Goal: Check status: Check status

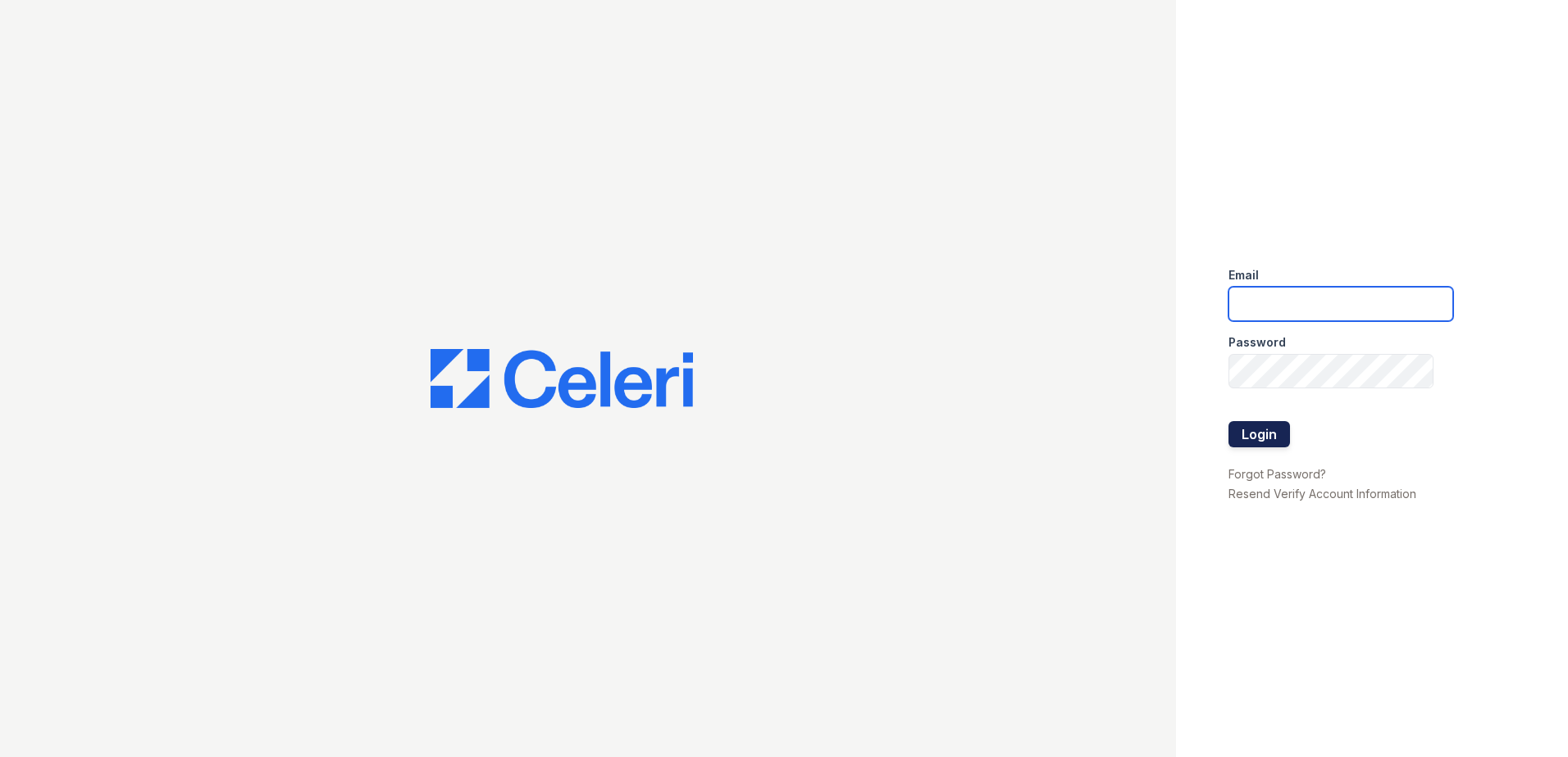
type input "[EMAIL_ADDRESS][DOMAIN_NAME]"
click at [1243, 434] on button "Login" at bounding box center [1259, 434] width 61 height 26
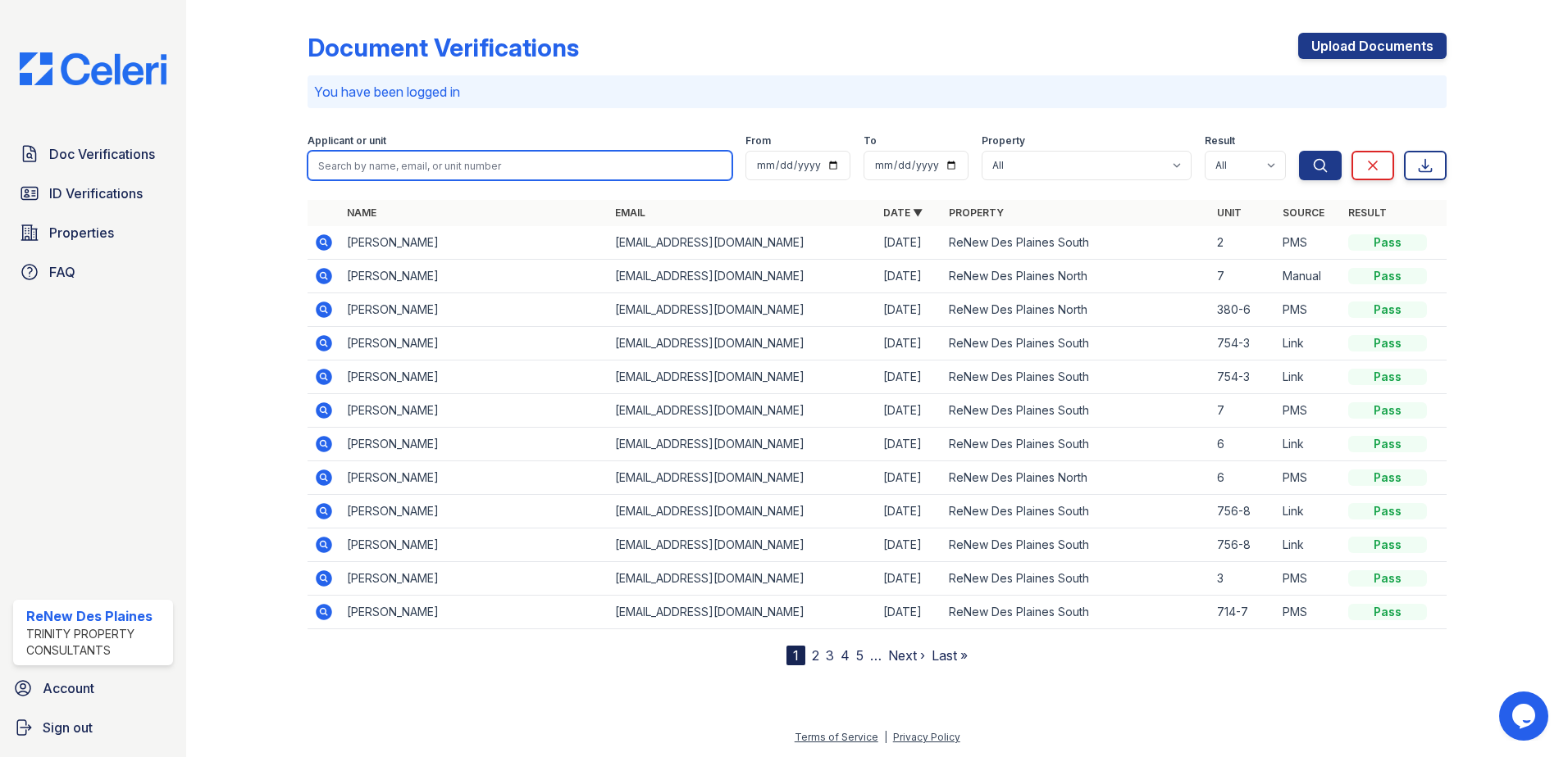
click at [344, 157] on input "search" at bounding box center [519, 165] width 425 height 29
type input "gibson"
click at [1299, 151] on button "Search" at bounding box center [1320, 165] width 43 height 29
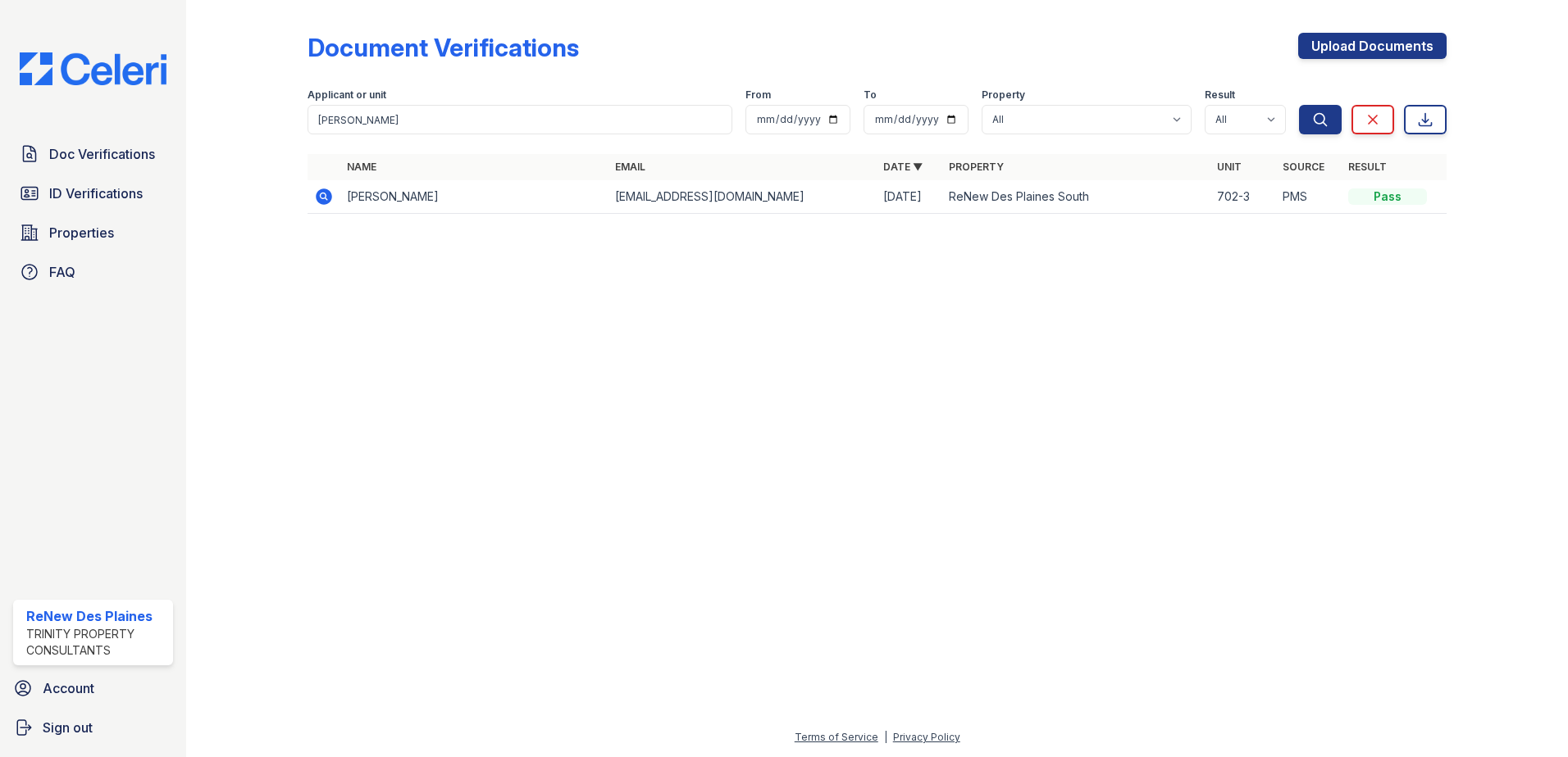
click at [330, 196] on icon at bounding box center [324, 196] width 17 height 17
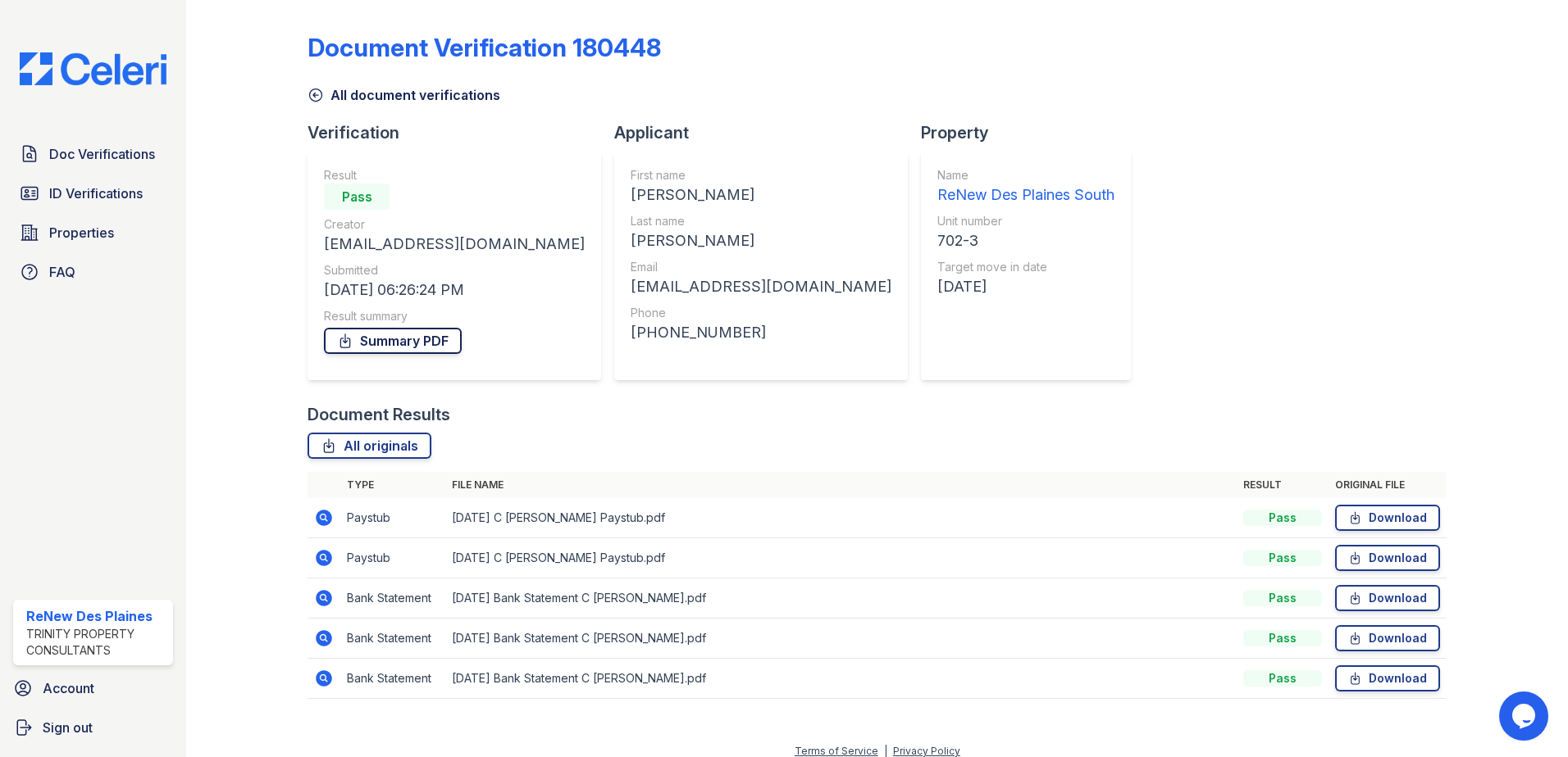
click at [415, 343] on link "Summary PDF" at bounding box center [393, 340] width 138 height 26
click at [114, 199] on span "ID Verifications" at bounding box center [96, 193] width 93 height 19
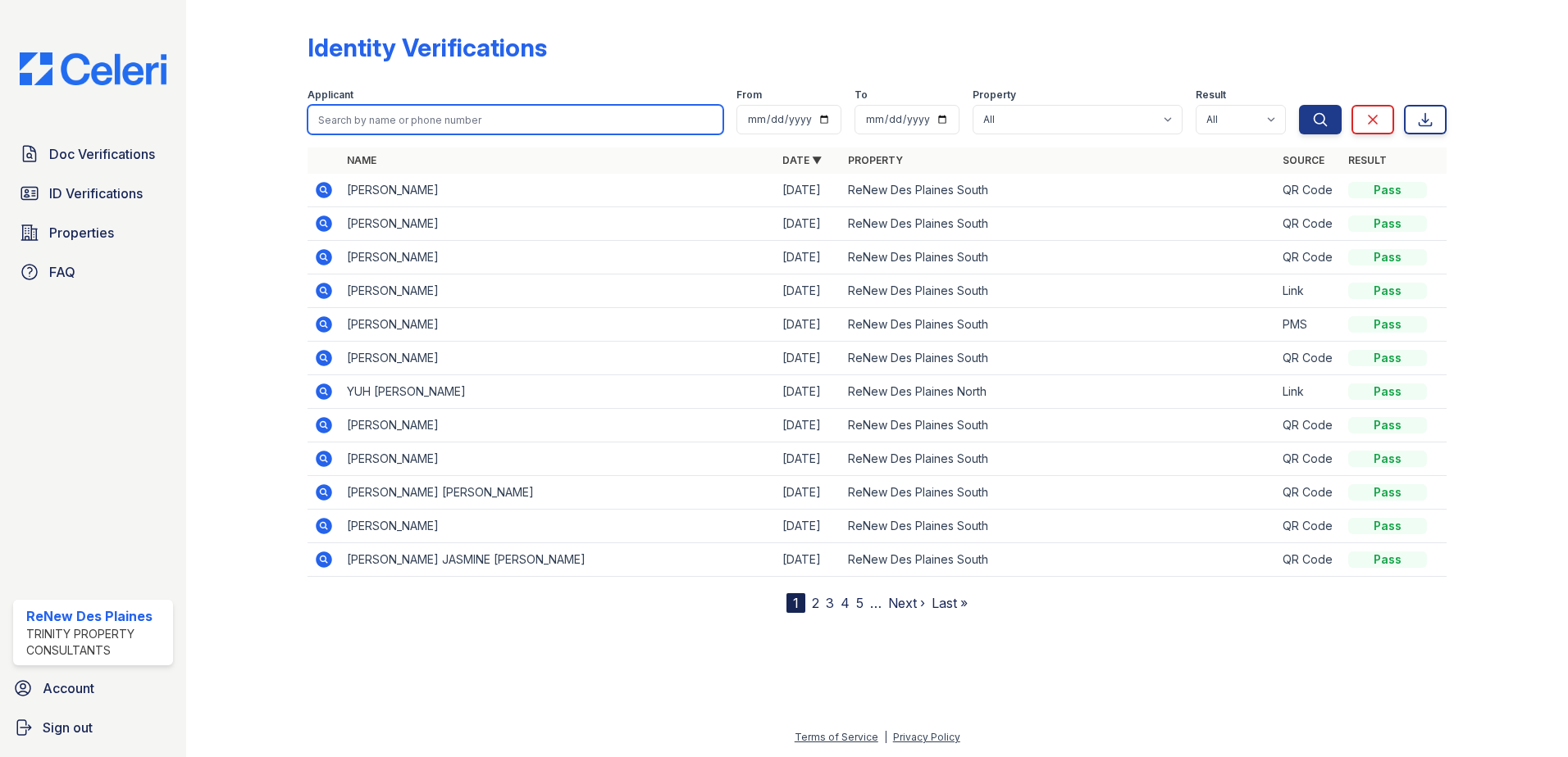
click at [359, 123] on input "search" at bounding box center [515, 120] width 416 height 29
type input "gibs"
click at [1299, 105] on button "Search" at bounding box center [1320, 120] width 43 height 29
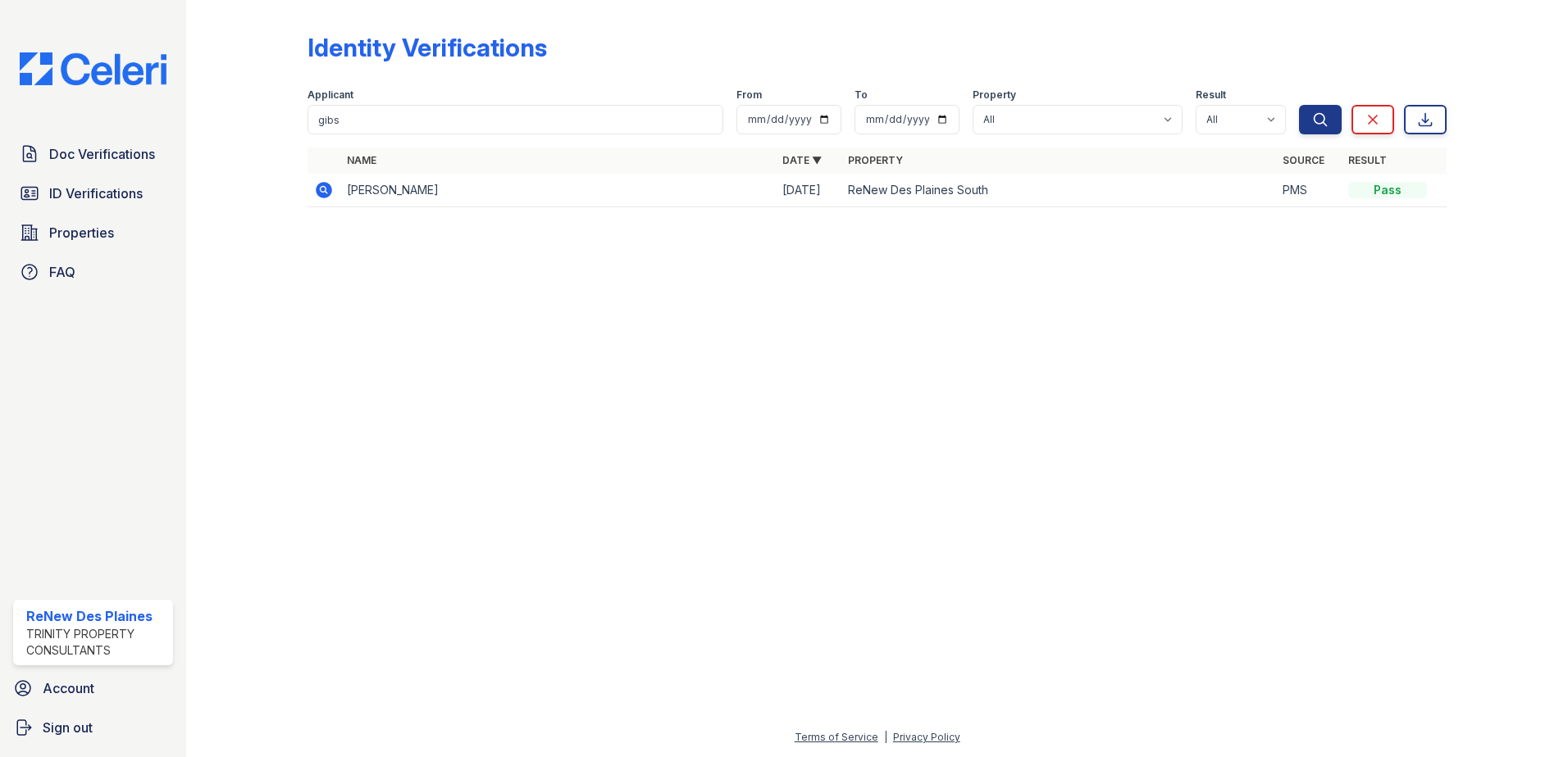
click at [320, 191] on icon at bounding box center [324, 189] width 17 height 17
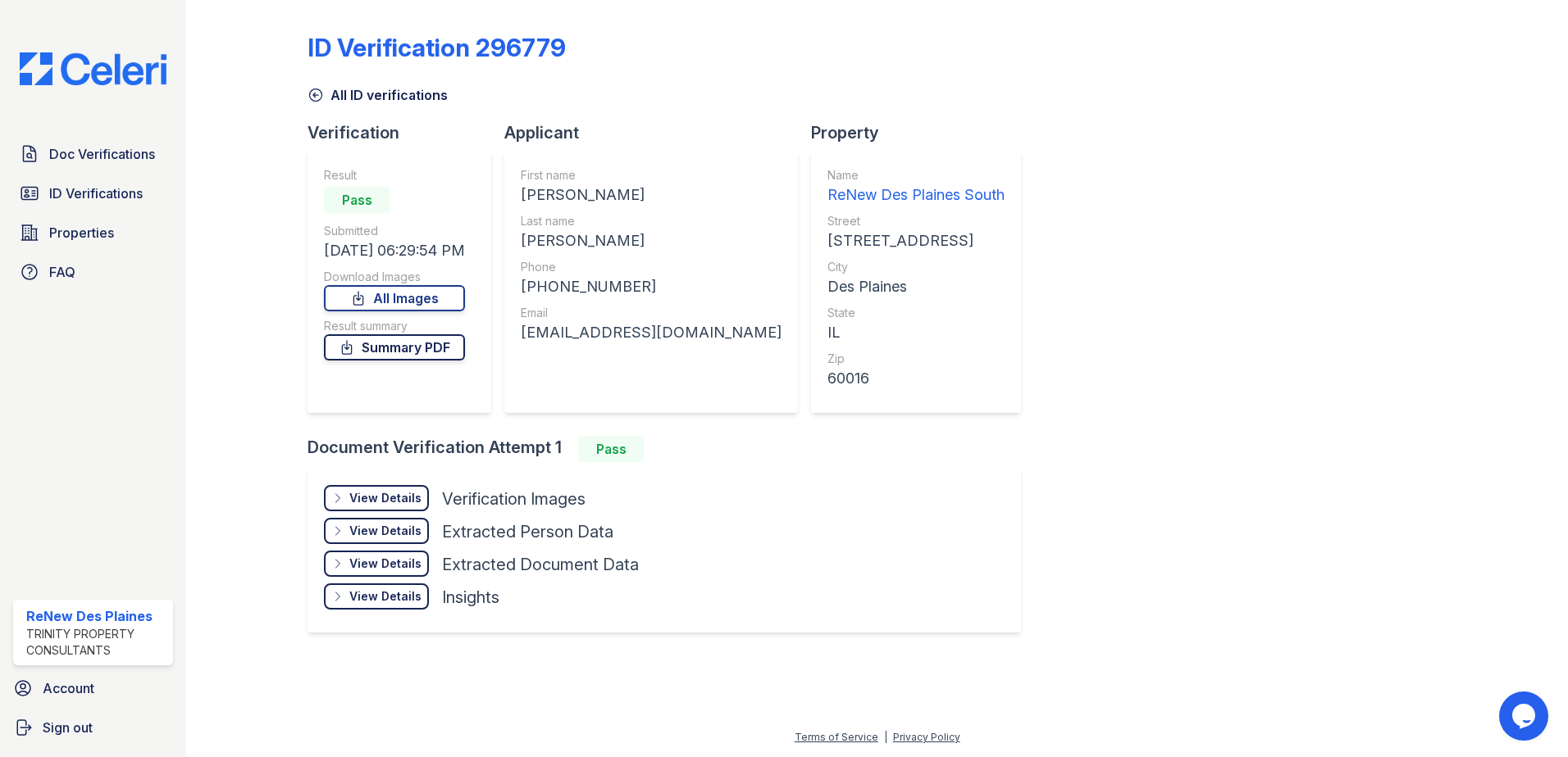
click at [443, 355] on link "Summary PDF" at bounding box center [394, 347] width 141 height 26
click at [134, 159] on span "Doc Verifications" at bounding box center [102, 154] width 106 height 19
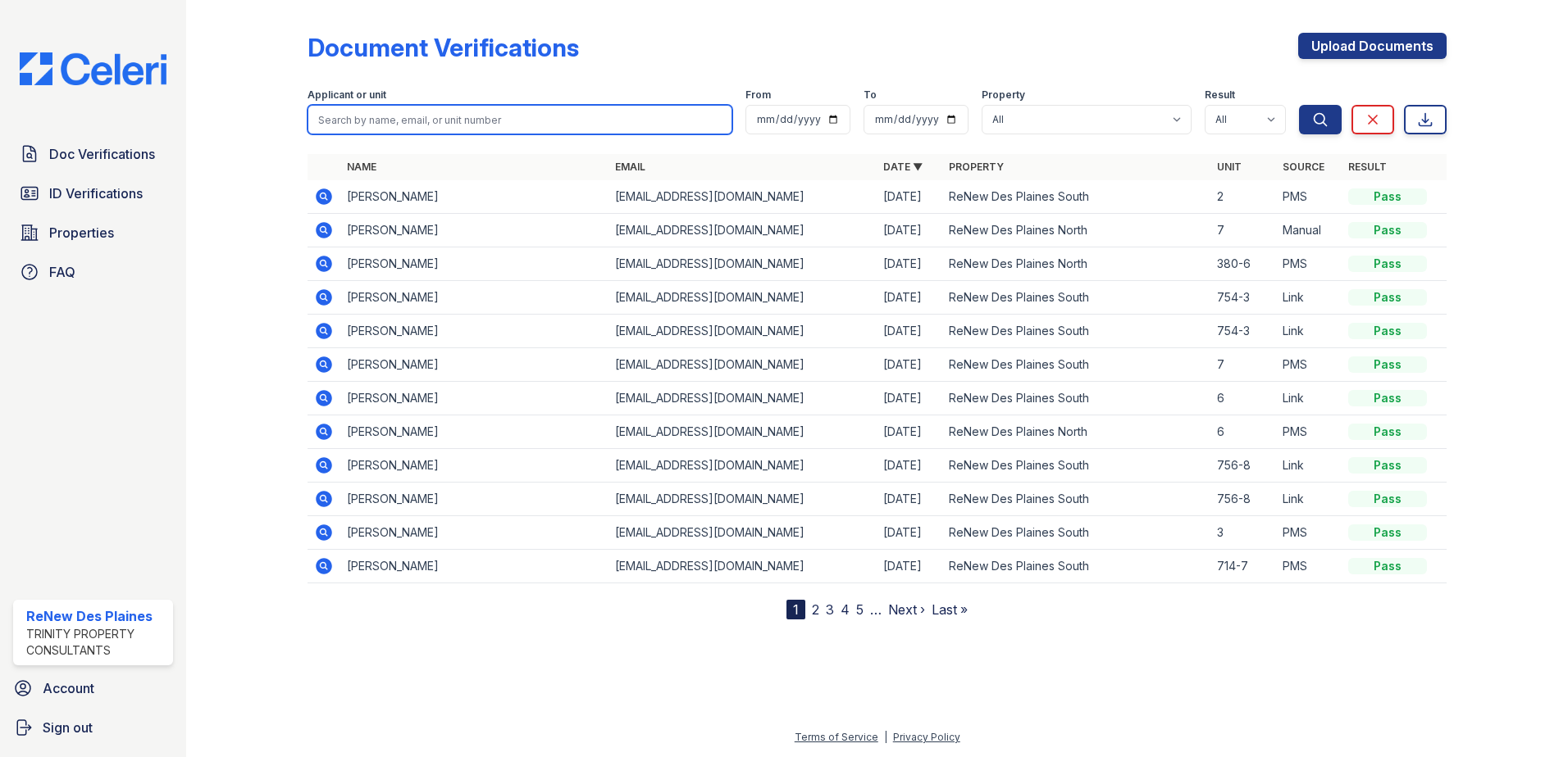
click at [385, 113] on input "search" at bounding box center [519, 120] width 425 height 29
click at [286, 140] on div at bounding box center [260, 313] width 95 height 613
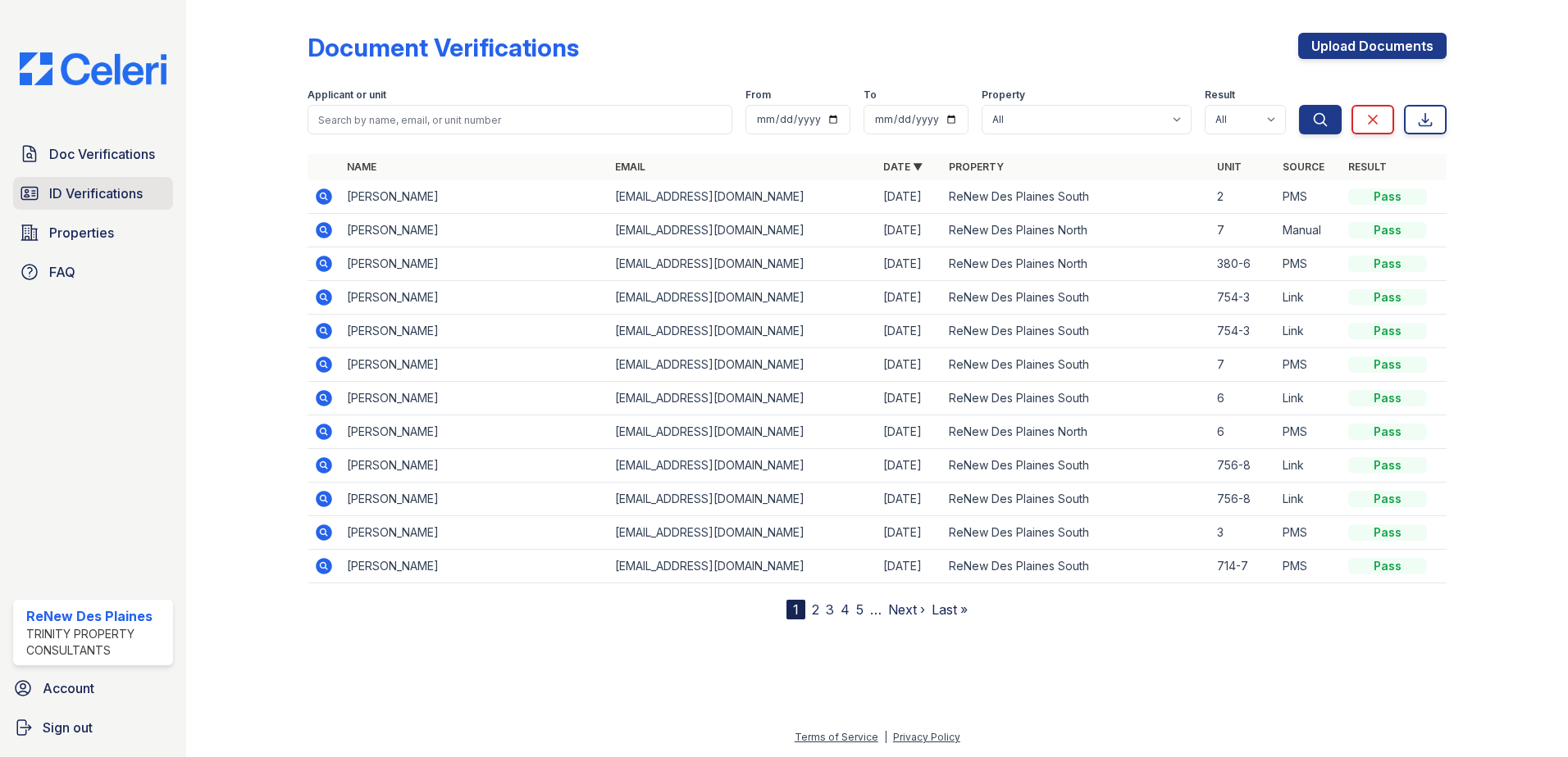
click at [119, 195] on span "ID Verifications" at bounding box center [96, 193] width 93 height 19
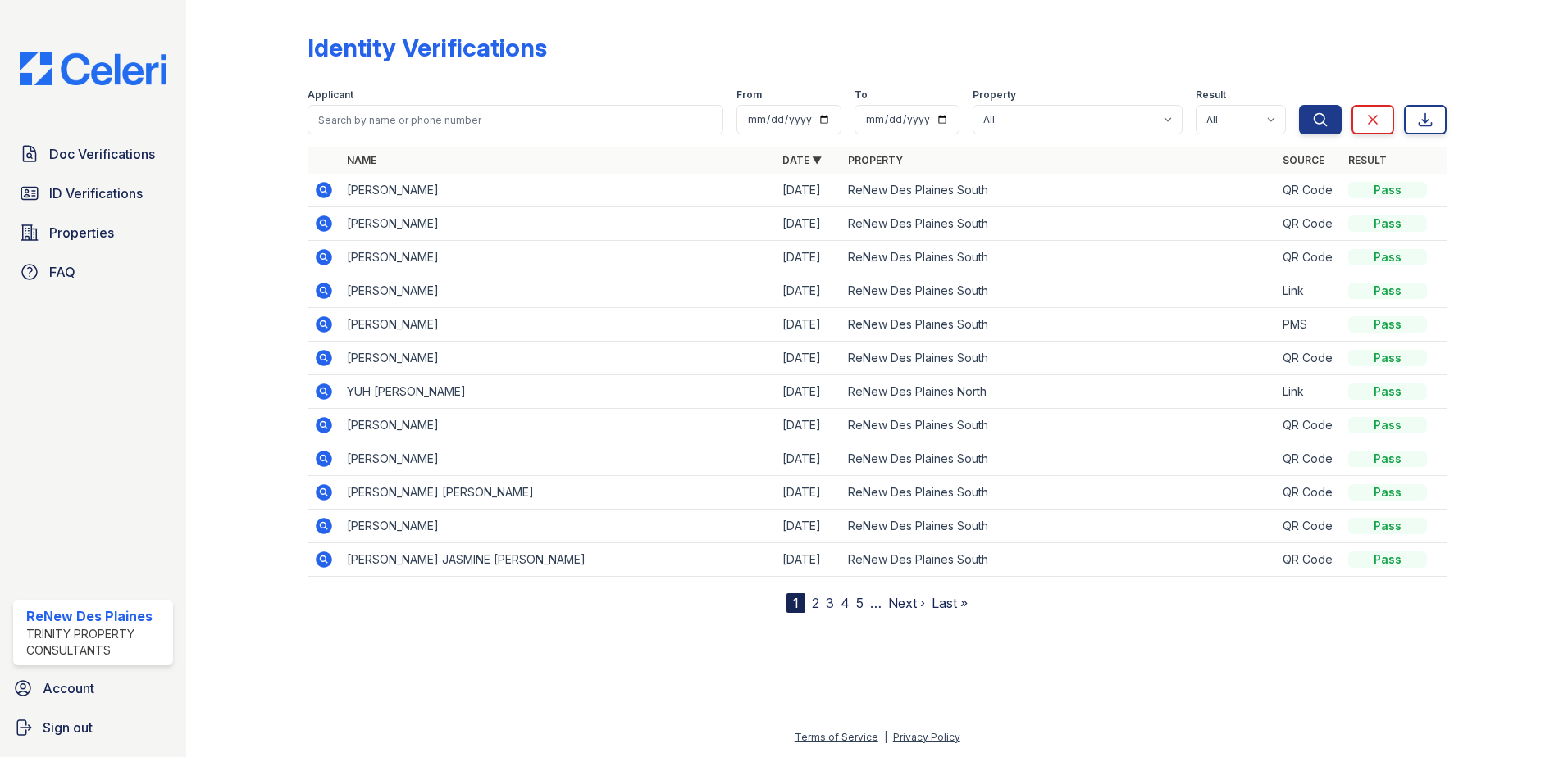
click at [327, 319] on icon at bounding box center [324, 325] width 17 height 17
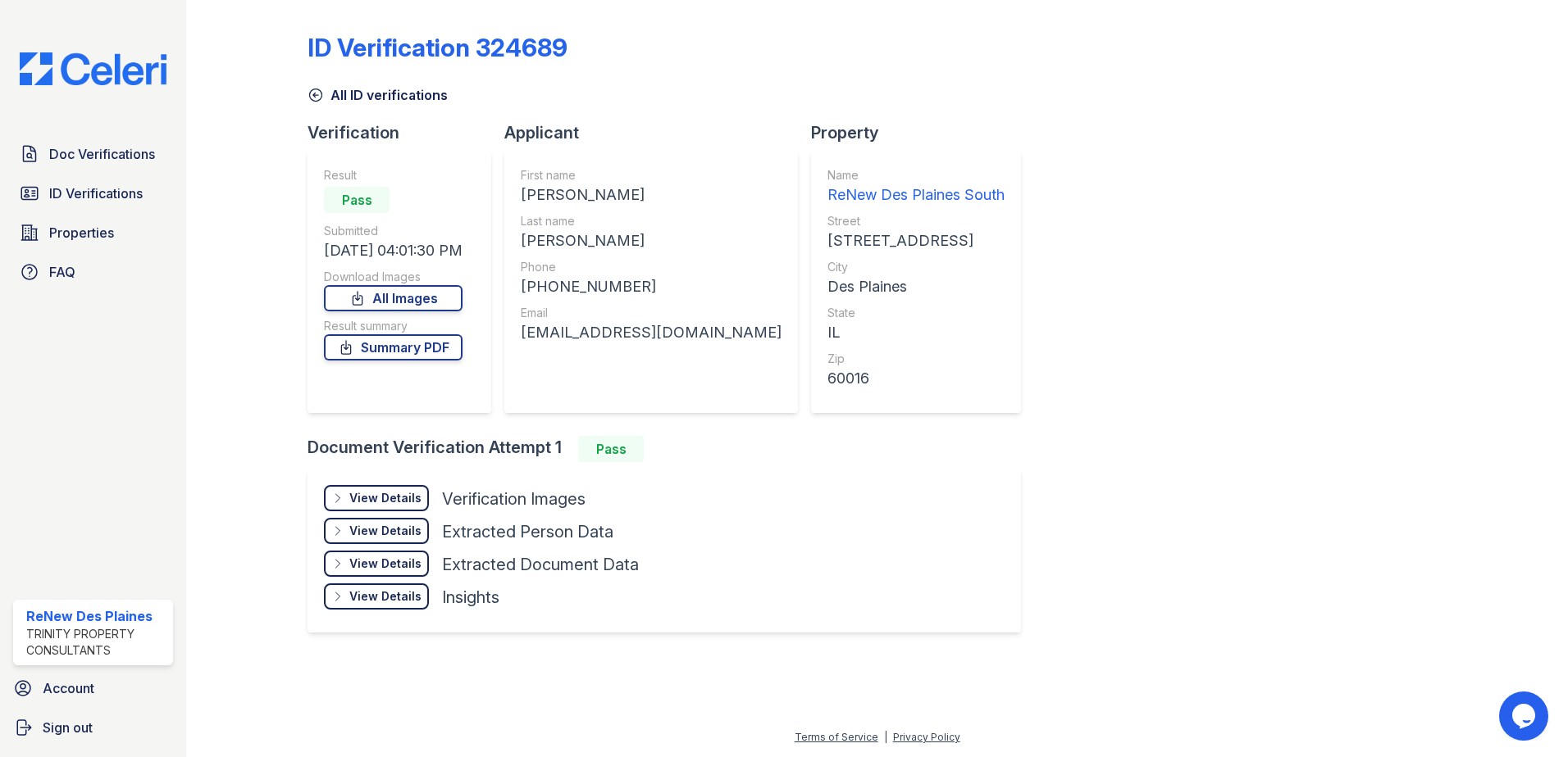
click at [405, 496] on div "View Details" at bounding box center [385, 498] width 72 height 17
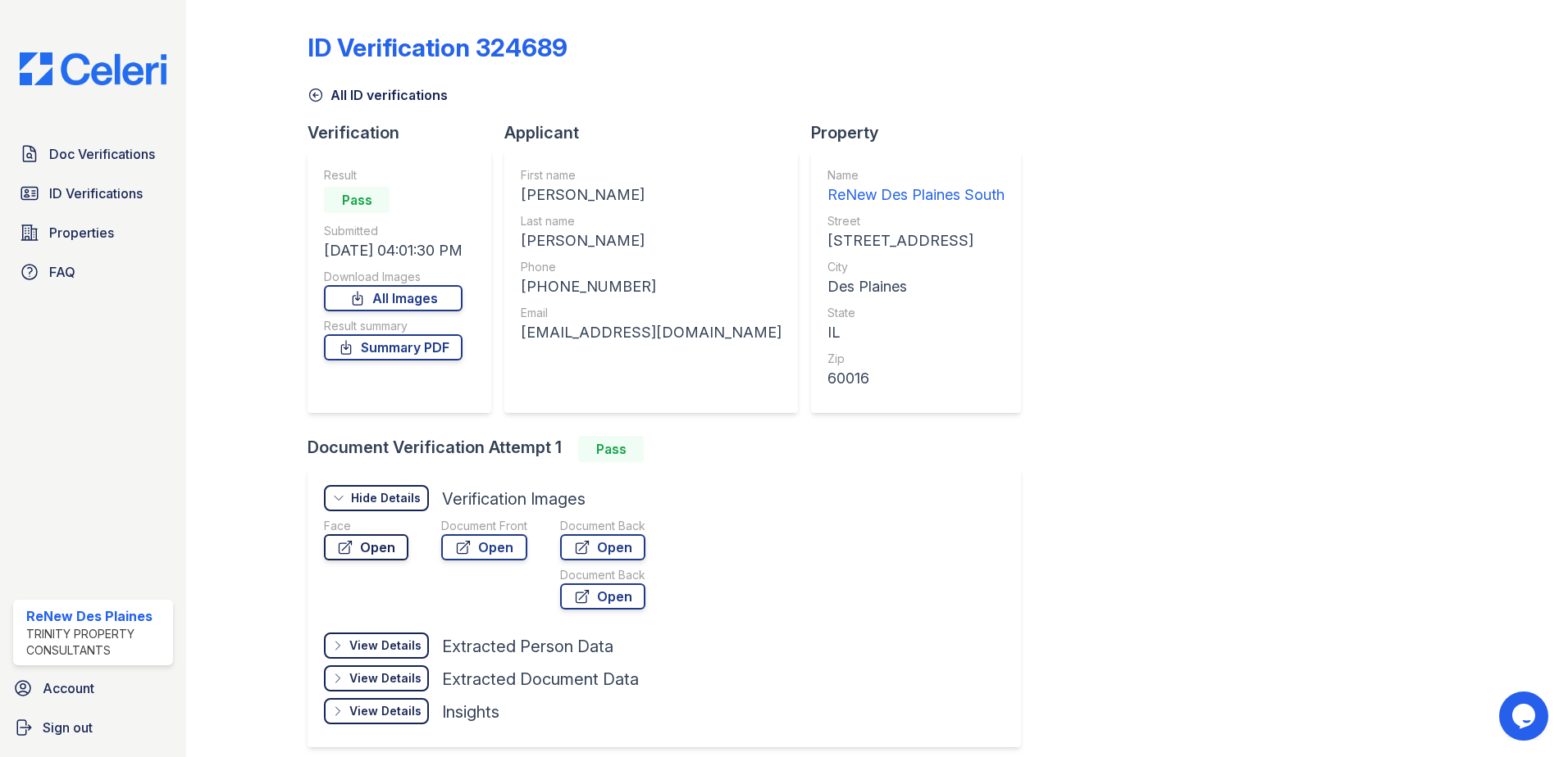
click at [368, 543] on link "Open" at bounding box center [366, 547] width 85 height 26
click at [482, 553] on link "Open" at bounding box center [484, 547] width 87 height 26
click at [106, 155] on span "Doc Verifications" at bounding box center [102, 154] width 106 height 19
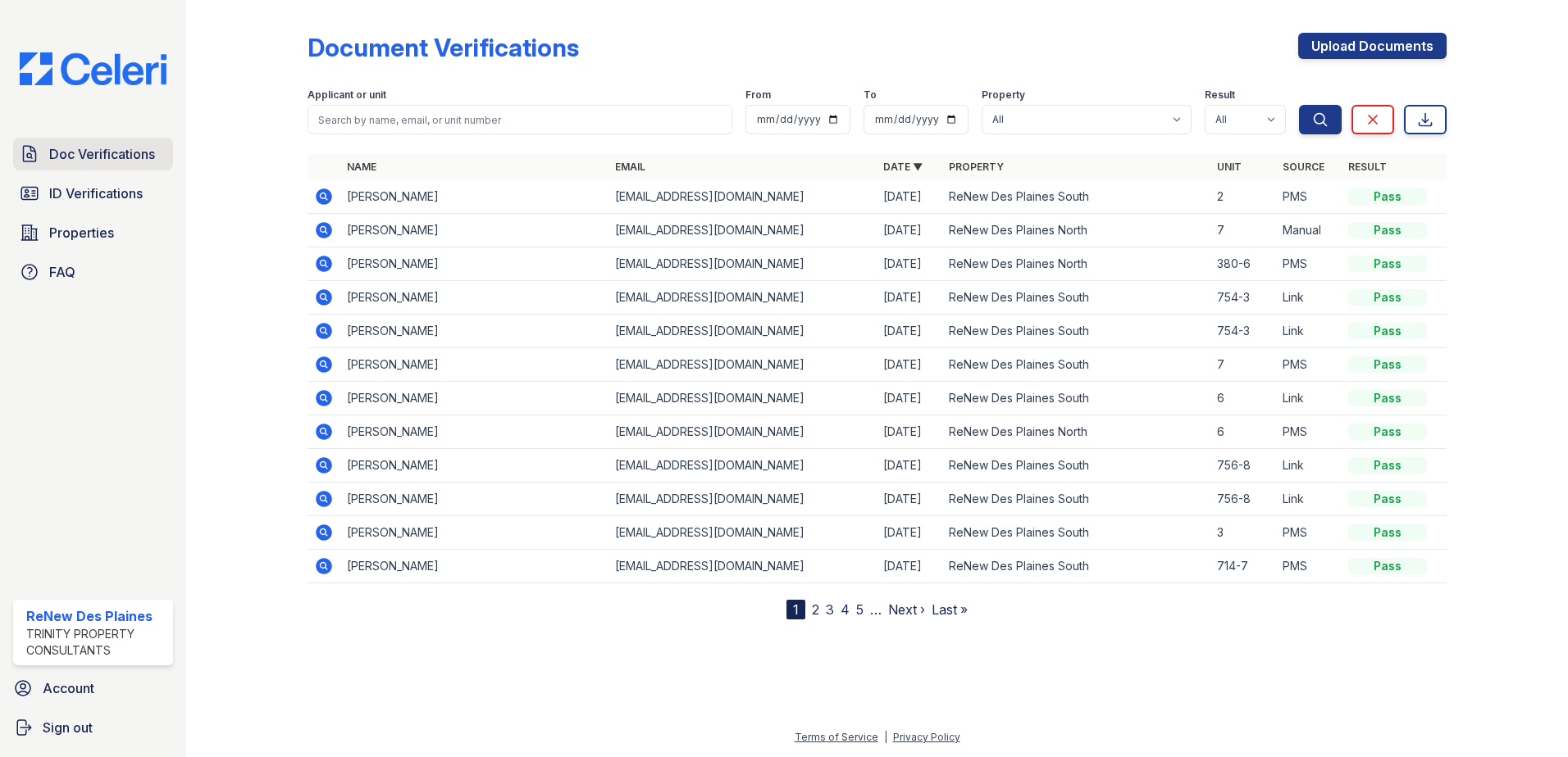
click at [116, 160] on span "Doc Verifications" at bounding box center [102, 154] width 106 height 19
click at [115, 203] on span "ID Verifications" at bounding box center [96, 193] width 93 height 19
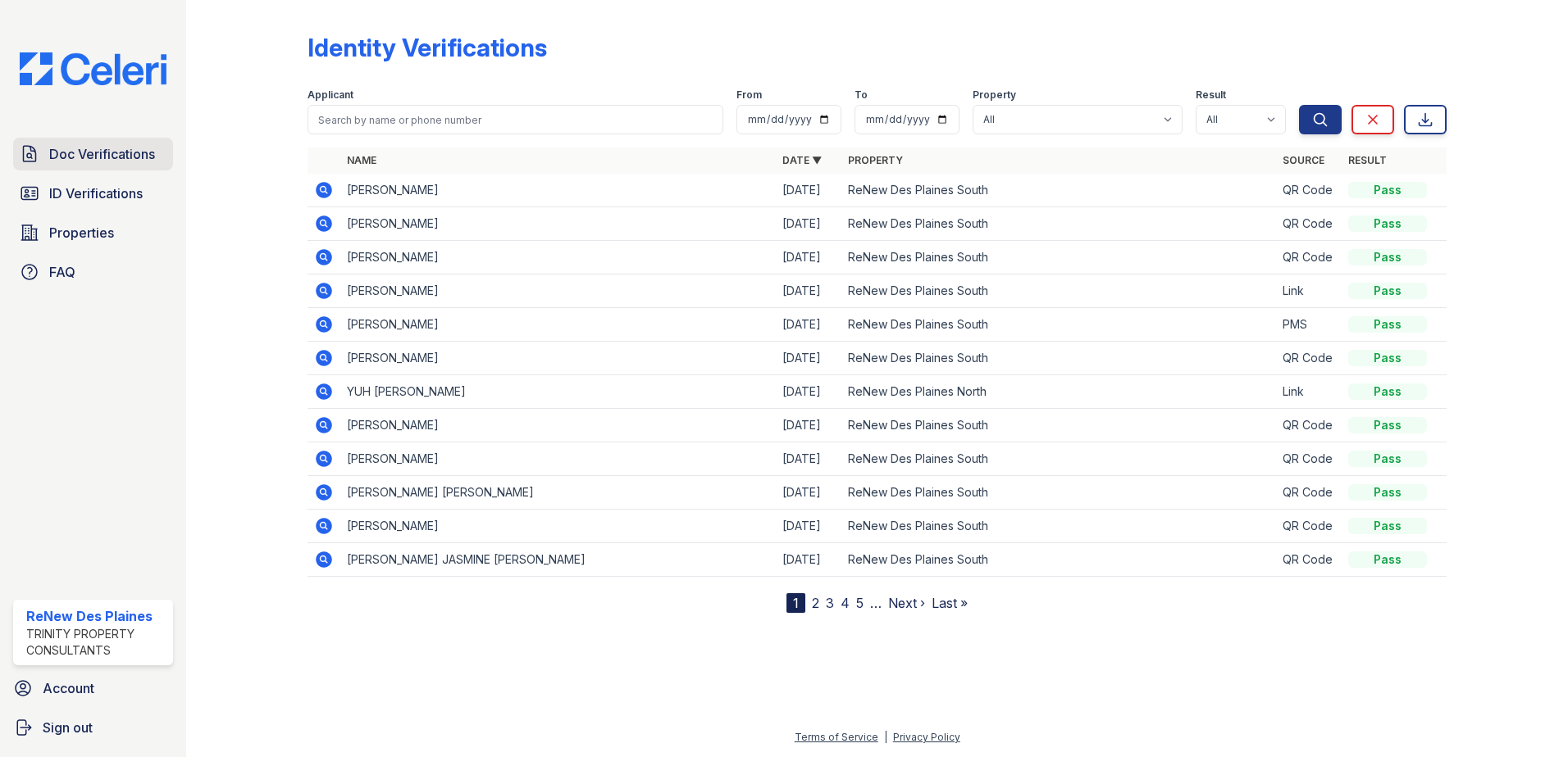
click at [134, 157] on span "Doc Verifications" at bounding box center [102, 154] width 106 height 19
